Goal: Information Seeking & Learning: Learn about a topic

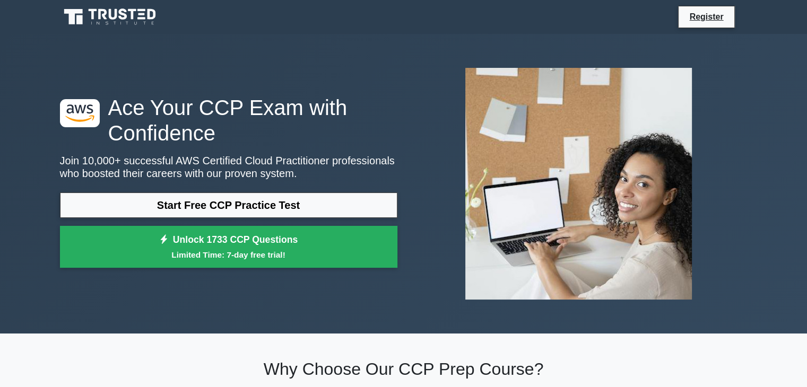
click at [291, 206] on link "Start Free CCP Practice Test" at bounding box center [229, 205] width 338 height 25
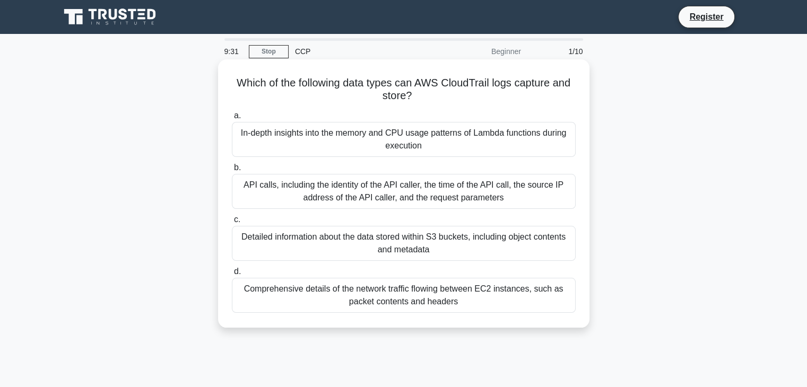
click at [460, 145] on div "In-depth insights into the memory and CPU usage patterns of Lambda functions du…" at bounding box center [404, 139] width 344 height 35
click at [232, 119] on input "a. In-depth insights into the memory and CPU usage patterns of Lambda functions…" at bounding box center [232, 116] width 0 height 7
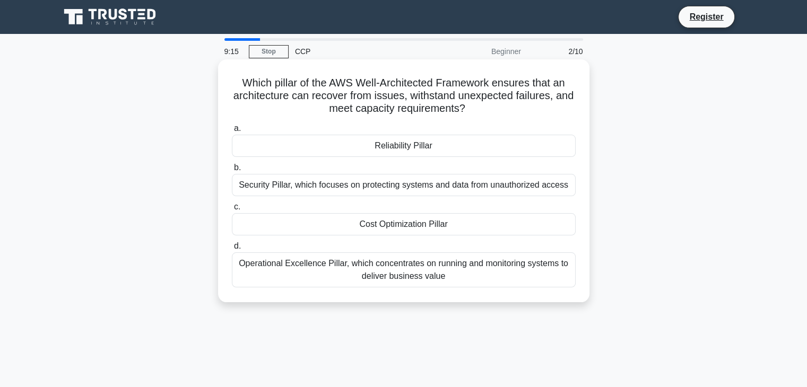
click at [340, 273] on div "Operational Excellence Pillar, which concentrates on running and monitoring sys…" at bounding box center [404, 270] width 344 height 35
click at [232, 250] on input "d. Operational Excellence Pillar, which concentrates on running and monitoring …" at bounding box center [232, 246] width 0 height 7
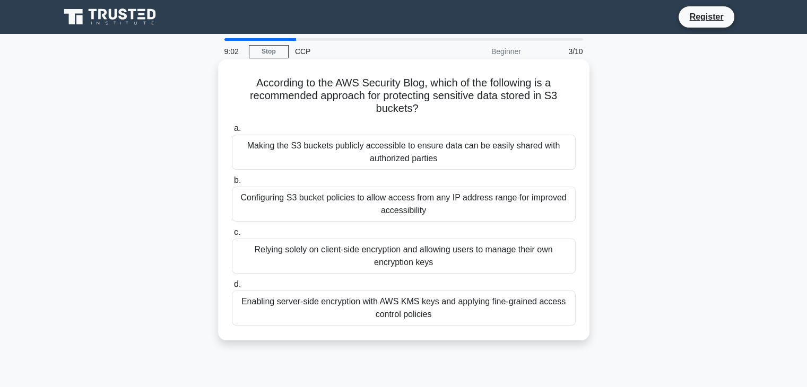
click at [304, 219] on div "Configuring S3 bucket policies to allow access from any IP address range for im…" at bounding box center [404, 204] width 344 height 35
click at [232, 184] on input "b. Configuring S3 bucket policies to allow access from any IP address range for…" at bounding box center [232, 180] width 0 height 7
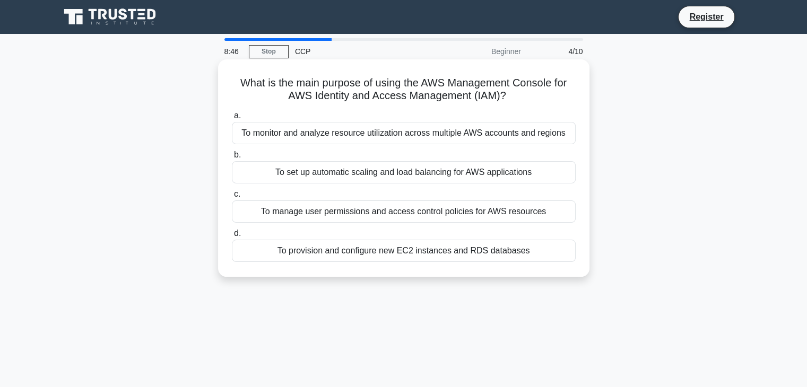
click at [448, 135] on div "To monitor and analyze resource utilization across multiple AWS accounts and re…" at bounding box center [404, 133] width 344 height 22
click at [232, 119] on input "a. To monitor and analyze resource utilization across multiple AWS accounts and…" at bounding box center [232, 116] width 0 height 7
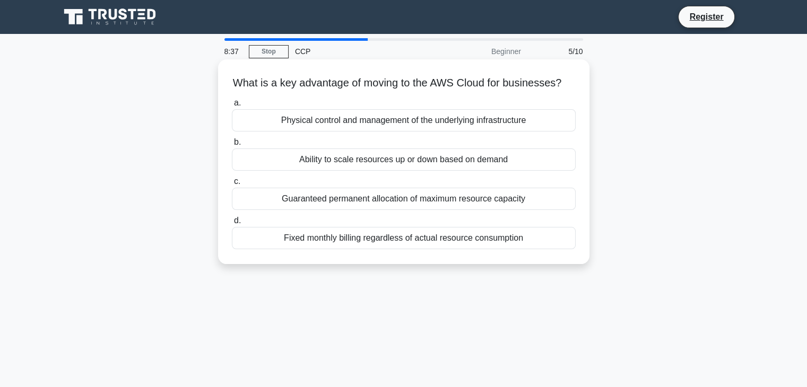
click at [395, 171] on div "Ability to scale resources up or down based on demand" at bounding box center [404, 160] width 344 height 22
click at [232, 146] on input "b. Ability to scale resources up or down based on demand" at bounding box center [232, 142] width 0 height 7
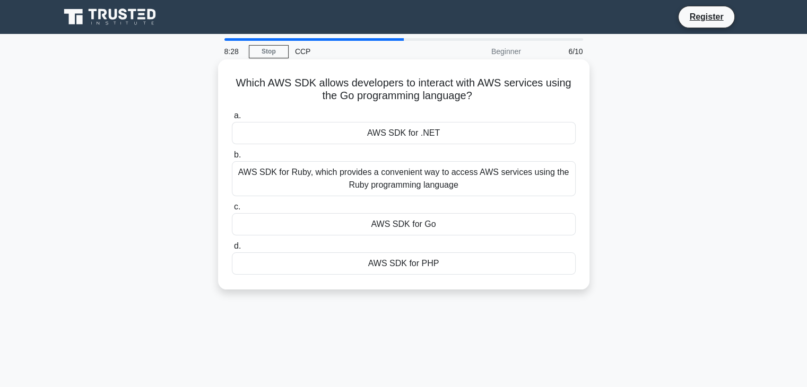
click at [385, 181] on div "AWS SDK for Ruby, which provides a convenient way to access AWS services using …" at bounding box center [404, 178] width 344 height 35
click at [232, 159] on input "b. AWS SDK for Ruby, which provides a convenient way to access AWS services usi…" at bounding box center [232, 155] width 0 height 7
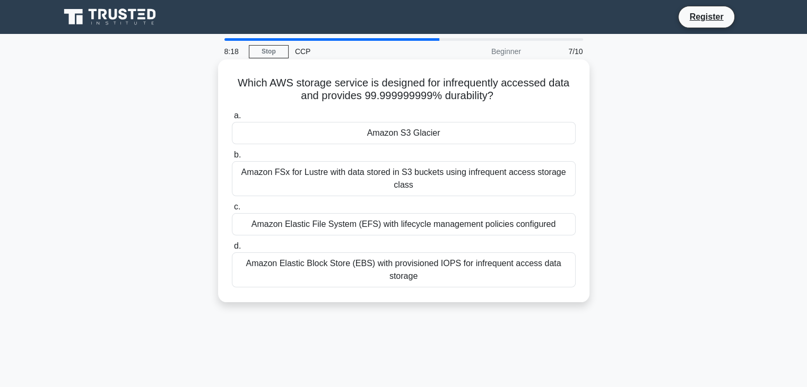
click at [408, 136] on div "Amazon S3 Glacier" at bounding box center [404, 133] width 344 height 22
click at [232, 119] on input "a. Amazon S3 Glacier" at bounding box center [232, 116] width 0 height 7
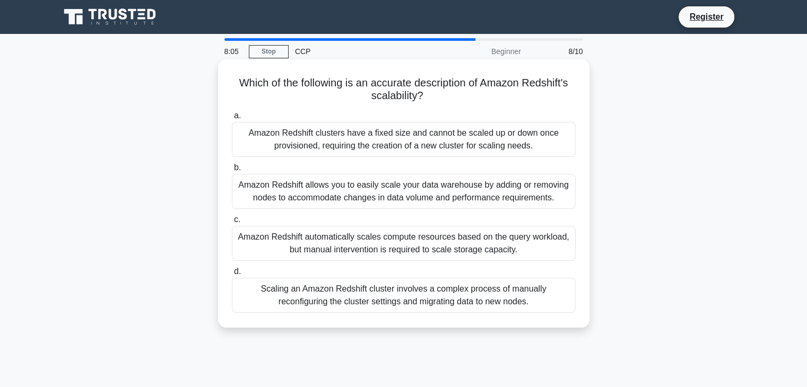
click at [377, 304] on div "Scaling an Amazon Redshift cluster involves a complex process of manually recon…" at bounding box center [404, 295] width 344 height 35
click at [232, 275] on input "d. Scaling an Amazon Redshift cluster involves a complex process of manually re…" at bounding box center [232, 272] width 0 height 7
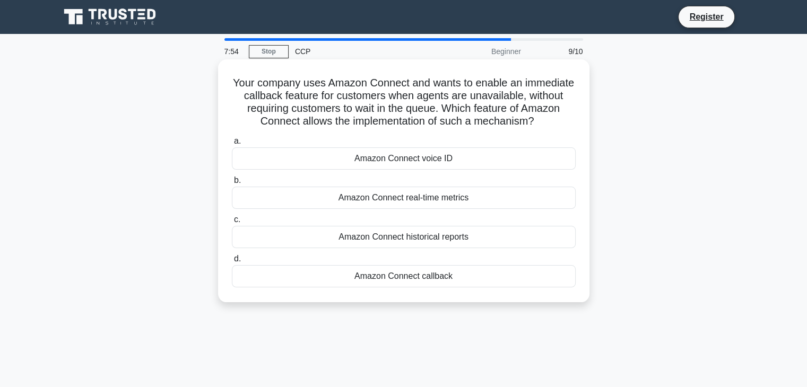
click at [374, 238] on div "Amazon Connect historical reports" at bounding box center [404, 237] width 344 height 22
click at [232, 223] on input "c. Amazon Connect historical reports" at bounding box center [232, 220] width 0 height 7
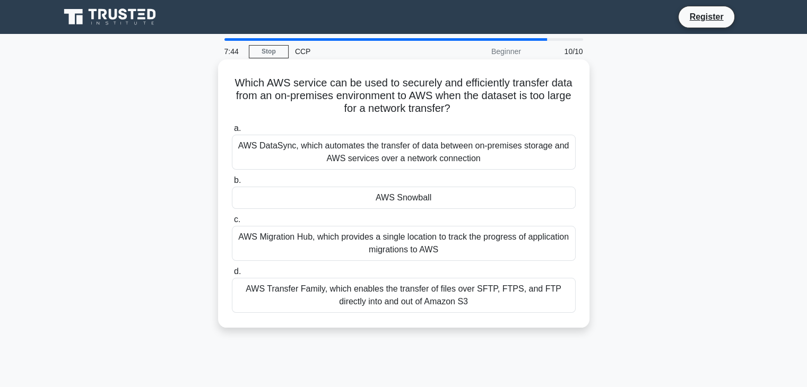
click at [399, 200] on div "AWS Snowball" at bounding box center [404, 198] width 344 height 22
click at [232, 184] on input "b. AWS Snowball" at bounding box center [232, 180] width 0 height 7
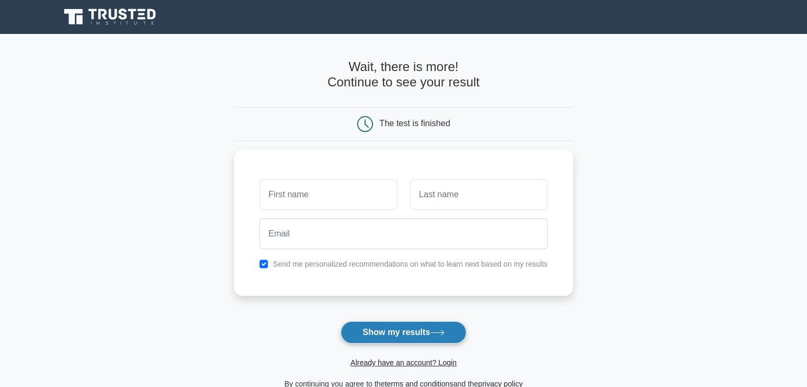
click at [417, 327] on button "Show my results" at bounding box center [403, 333] width 125 height 22
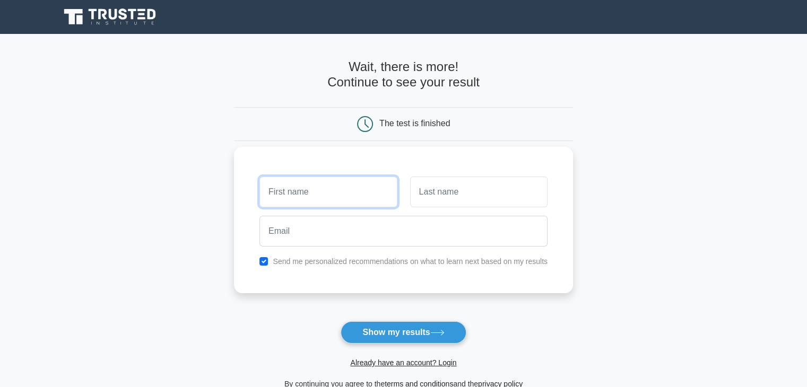
click at [326, 198] on input "text" at bounding box center [328, 192] width 137 height 31
type input "POOJA"
click at [427, 200] on input "text" at bounding box center [478, 192] width 137 height 31
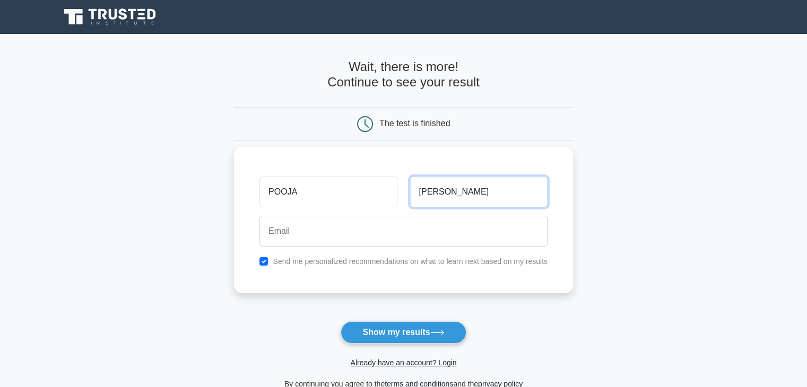
type input "NEWALE"
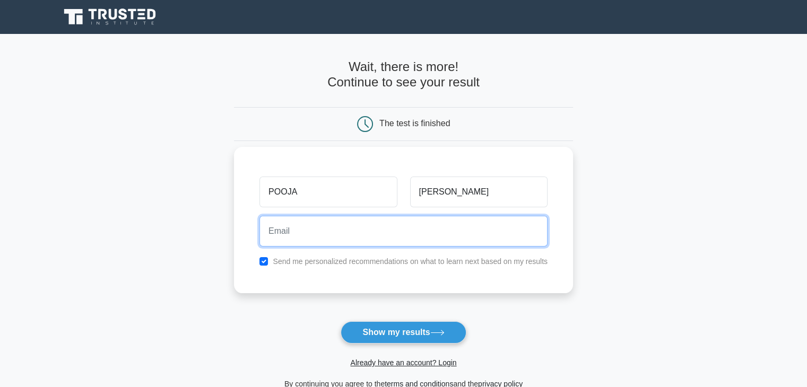
click at [379, 231] on input "email" at bounding box center [404, 231] width 288 height 31
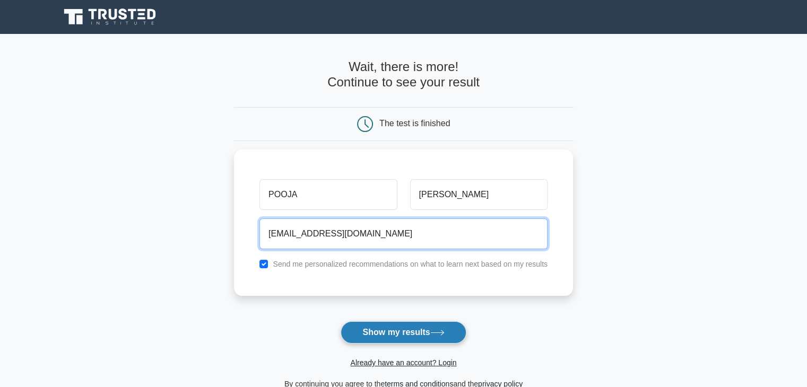
type input "poojanewale95@gmail.com"
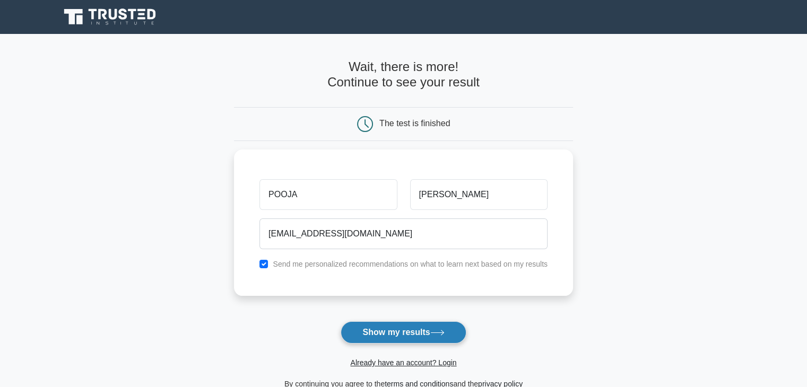
click at [379, 328] on button "Show my results" at bounding box center [403, 333] width 125 height 22
